Goal: Task Accomplishment & Management: Manage account settings

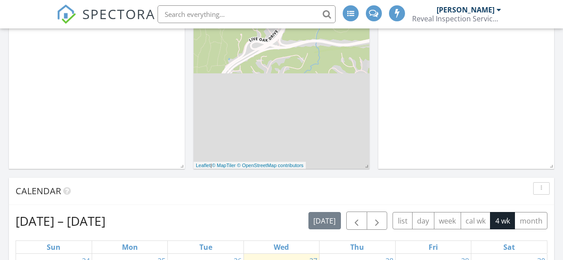
scroll to position [356, 0]
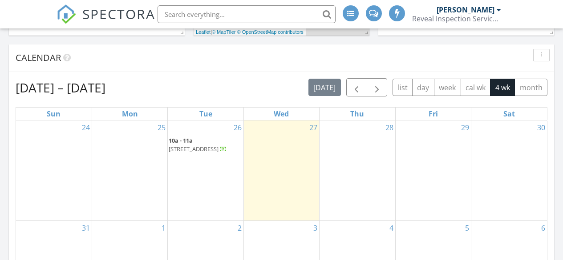
click at [202, 145] on span "4711 Trent Ct , Chevy Chase 20815" at bounding box center [194, 149] width 50 height 8
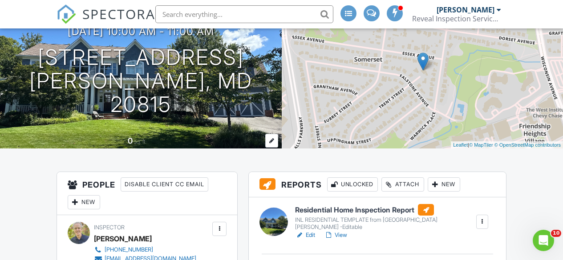
click at [263, 149] on div "0 sq. ft." at bounding box center [141, 142] width 282 height 16
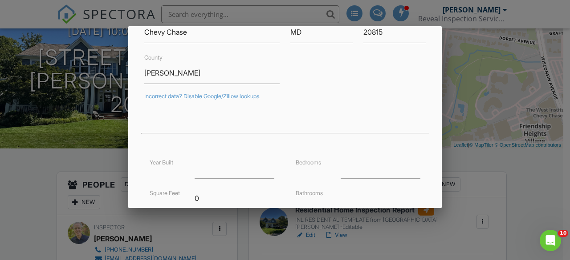
scroll to position [178, 0]
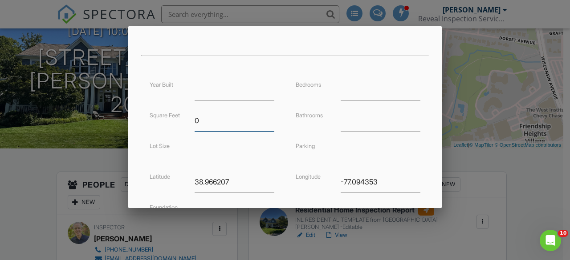
drag, startPoint x: 200, startPoint y: 123, endPoint x: 192, endPoint y: 121, distance: 8.2
click at [192, 121] on div "0" at bounding box center [234, 121] width 90 height 22
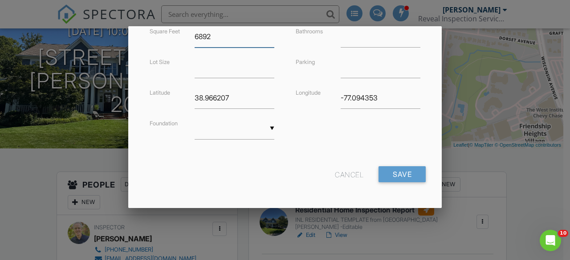
scroll to position [263, 0]
type input "6892"
click at [406, 174] on input "Save" at bounding box center [401, 174] width 47 height 16
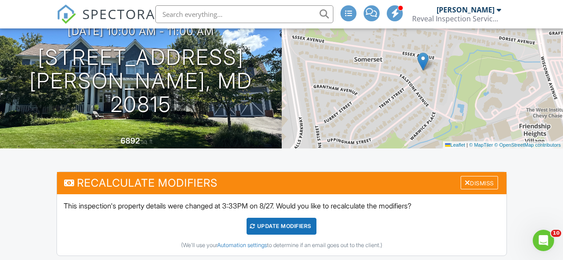
scroll to position [267, 0]
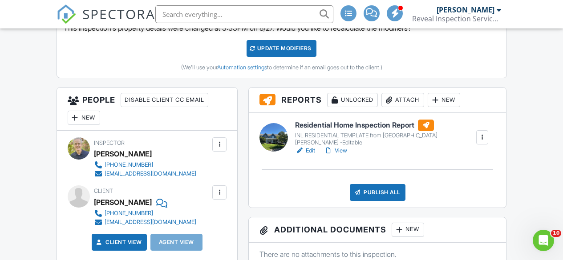
click at [345, 152] on link "View" at bounding box center [335, 150] width 23 height 9
drag, startPoint x: 0, startPoint y: 0, endPoint x: 341, endPoint y: 150, distance: 372.6
click at [341, 150] on link "View" at bounding box center [335, 150] width 23 height 9
